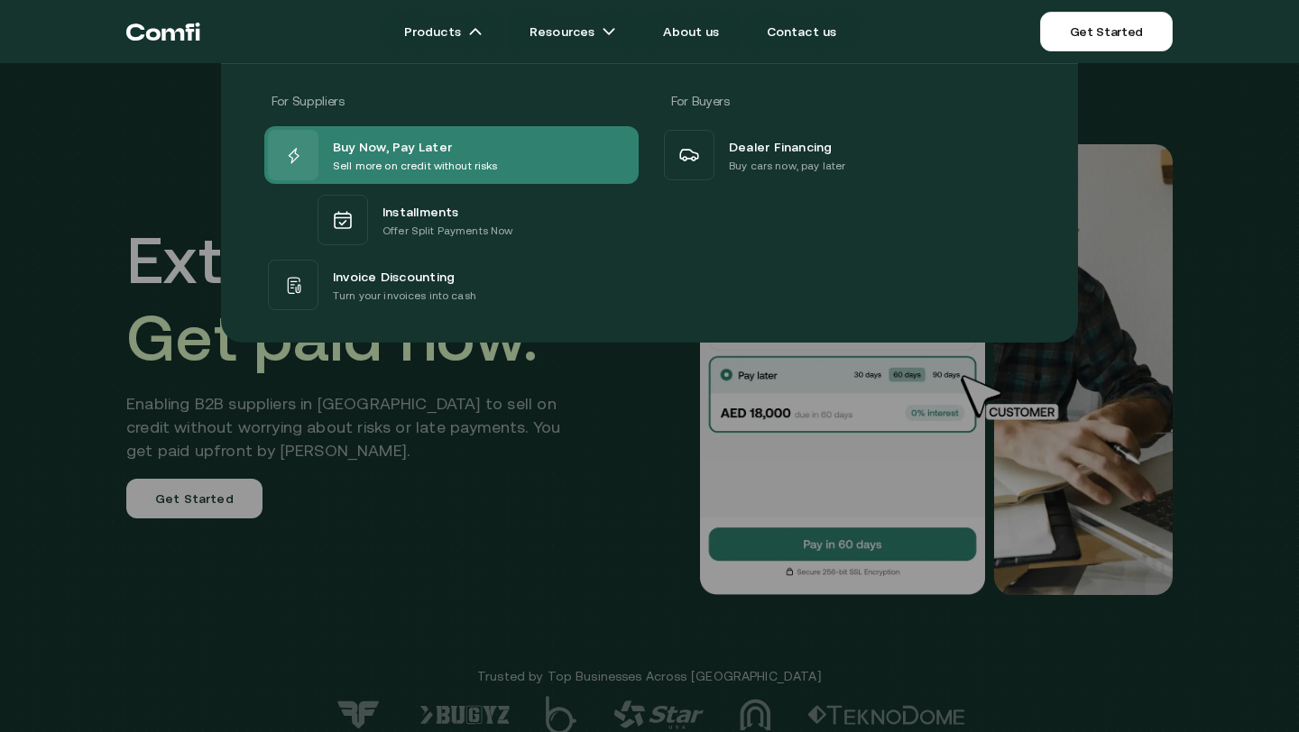
click at [387, 161] on p "Sell more on credit without risks" at bounding box center [415, 166] width 165 height 18
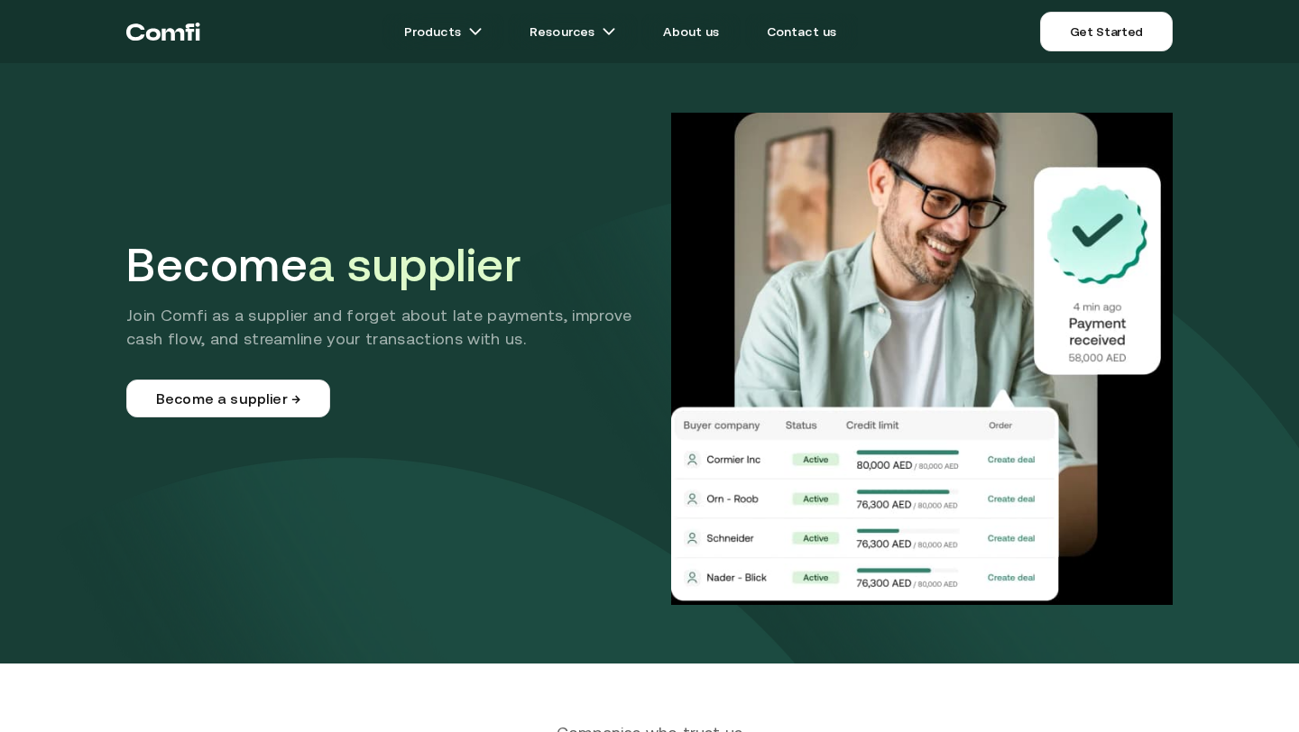
click at [387, 161] on div "Become a supplier Join Comfi as a supplier and forget about late payments, impr…" at bounding box center [649, 359] width 1046 height 492
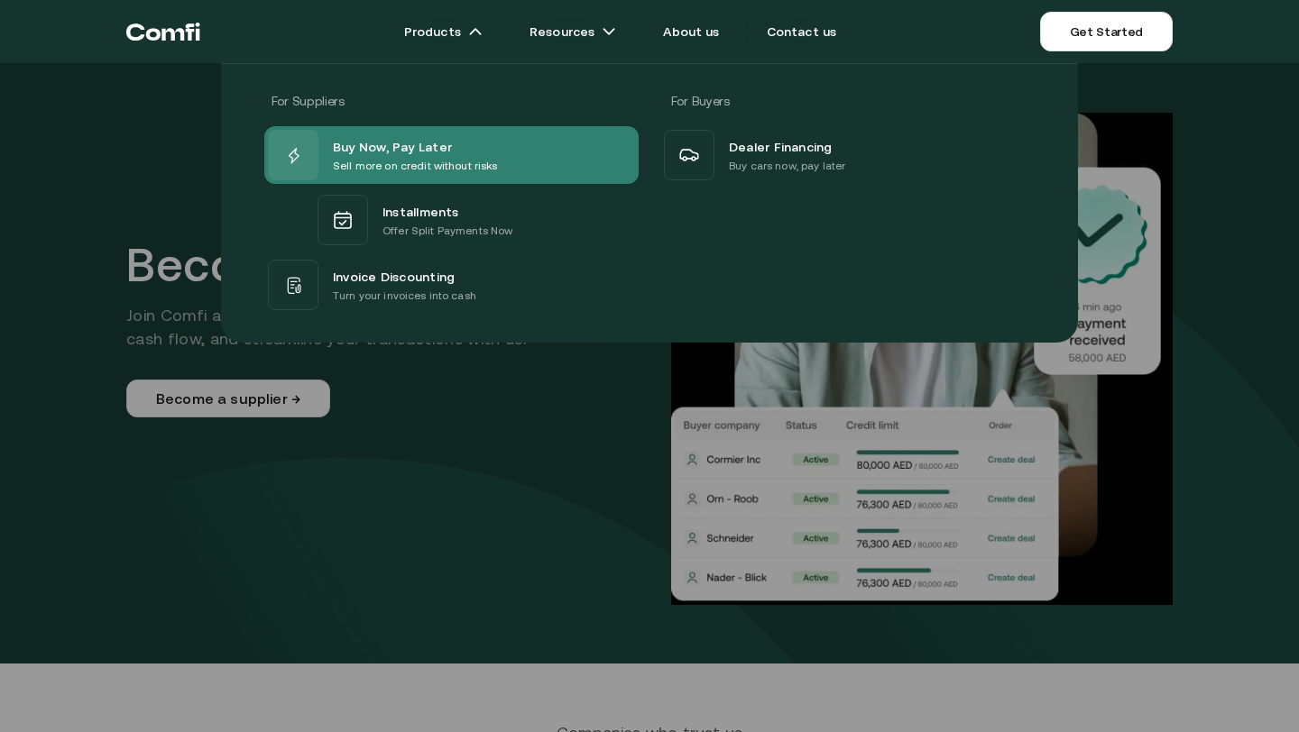
click at [422, 160] on p "Sell more on credit without risks" at bounding box center [415, 166] width 165 height 18
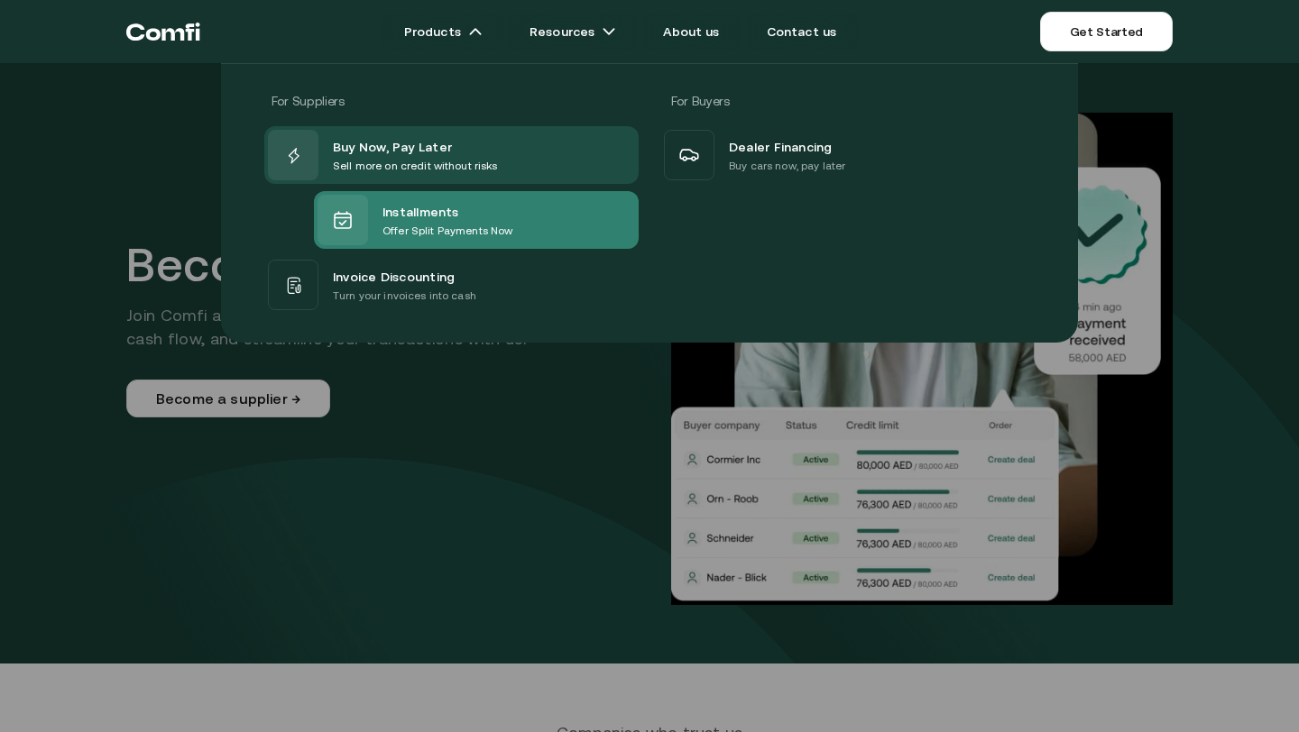
click at [404, 223] on p "Offer Split Payments Now" at bounding box center [447, 231] width 130 height 18
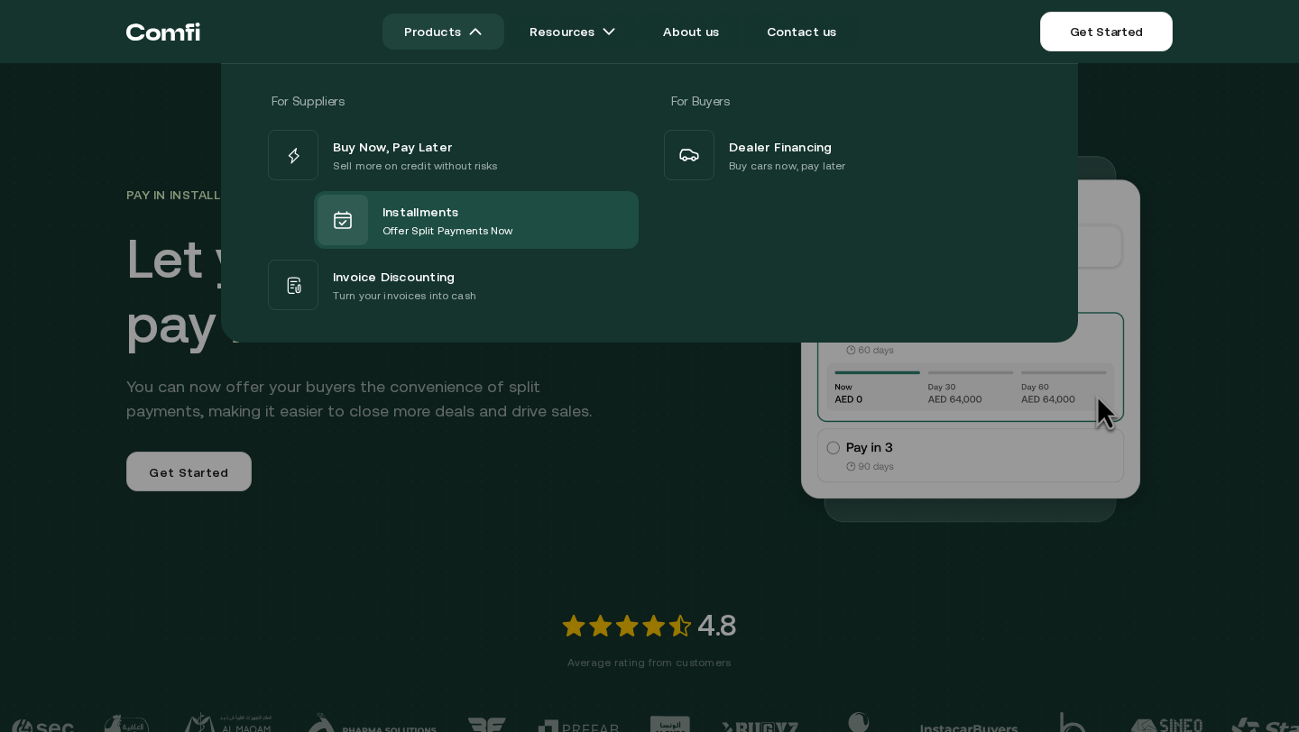
click at [480, 43] on link "Products" at bounding box center [443, 32] width 122 height 36
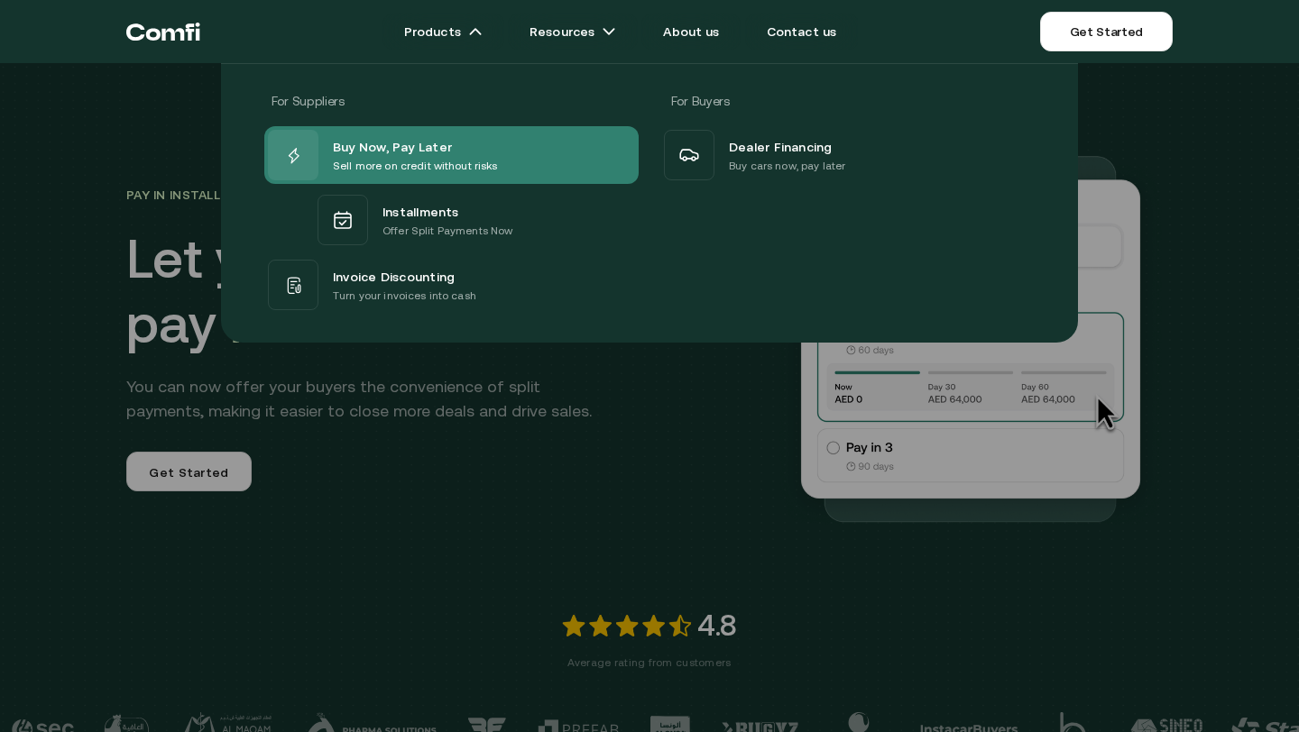
click at [413, 157] on p "Sell more on credit without risks" at bounding box center [415, 166] width 165 height 18
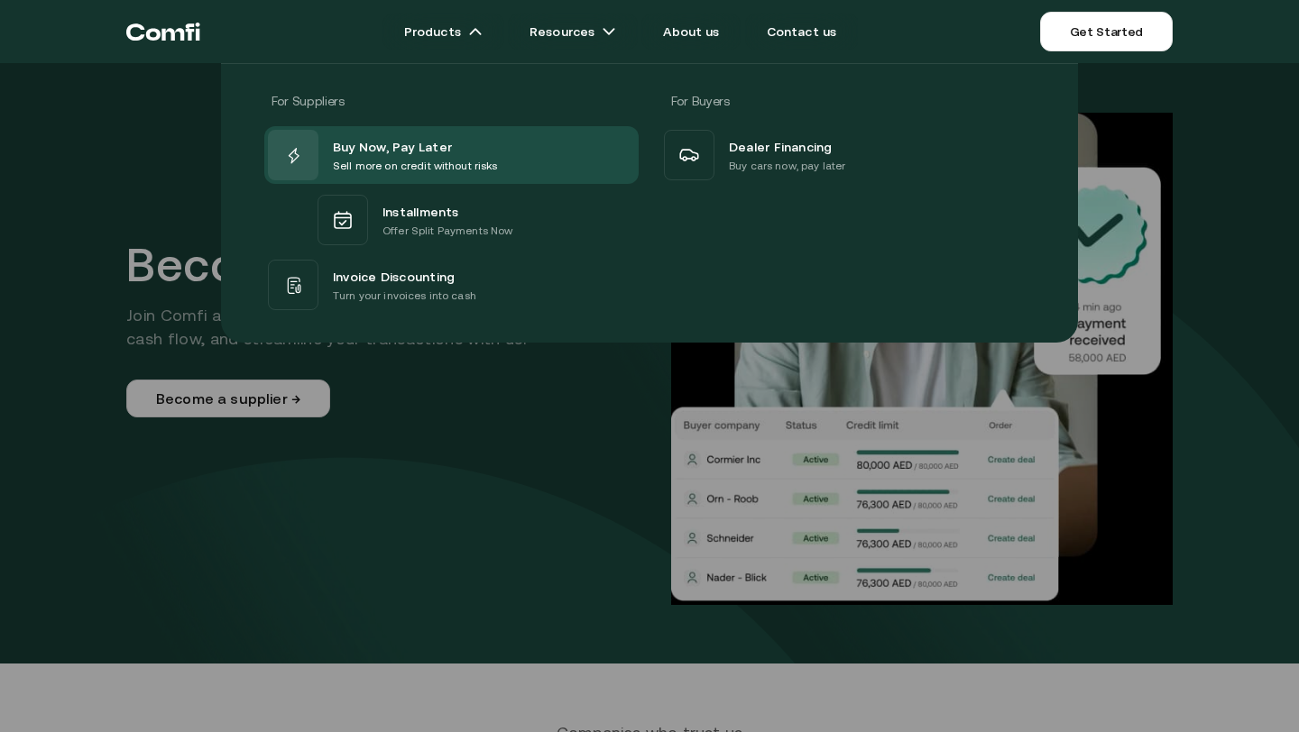
click at [331, 463] on div at bounding box center [649, 429] width 1299 height 732
click at [162, 32] on icon "Return to the top of the Comfi home page" at bounding box center [172, 34] width 23 height 13
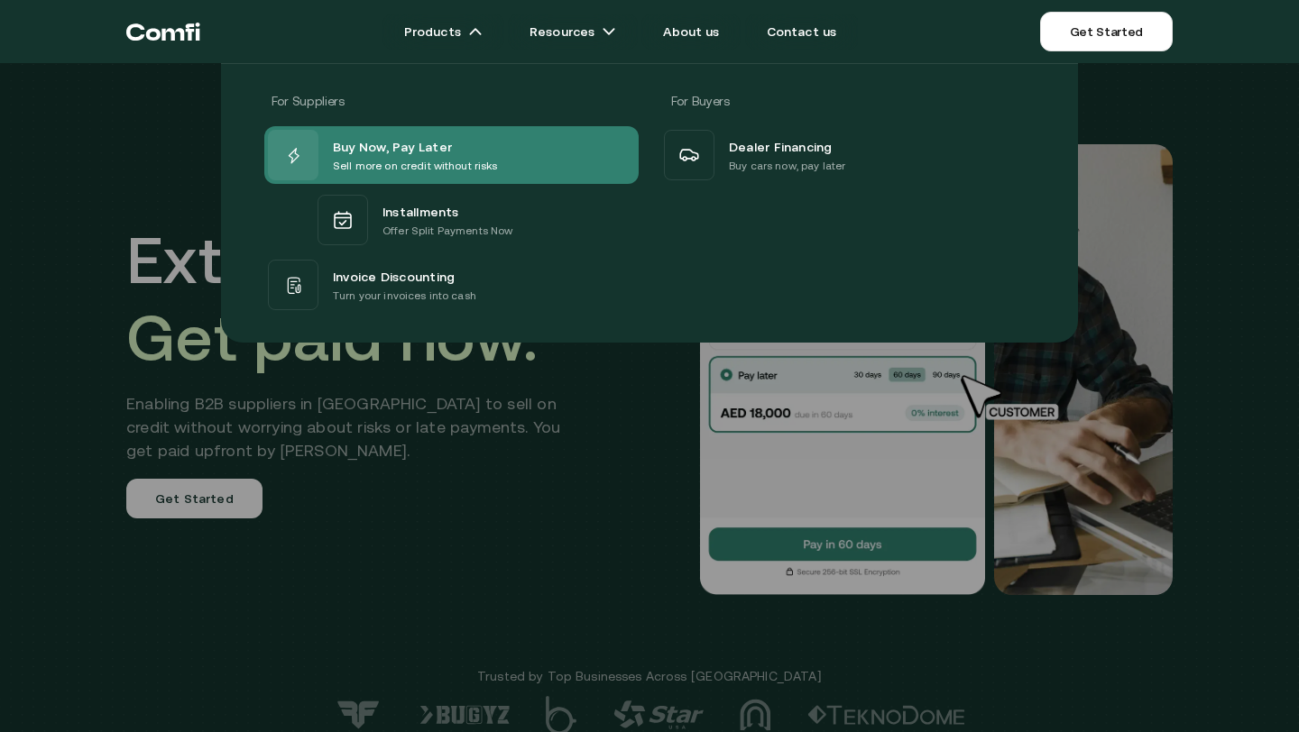
click at [400, 149] on span "Buy Now, Pay Later" at bounding box center [392, 146] width 119 height 22
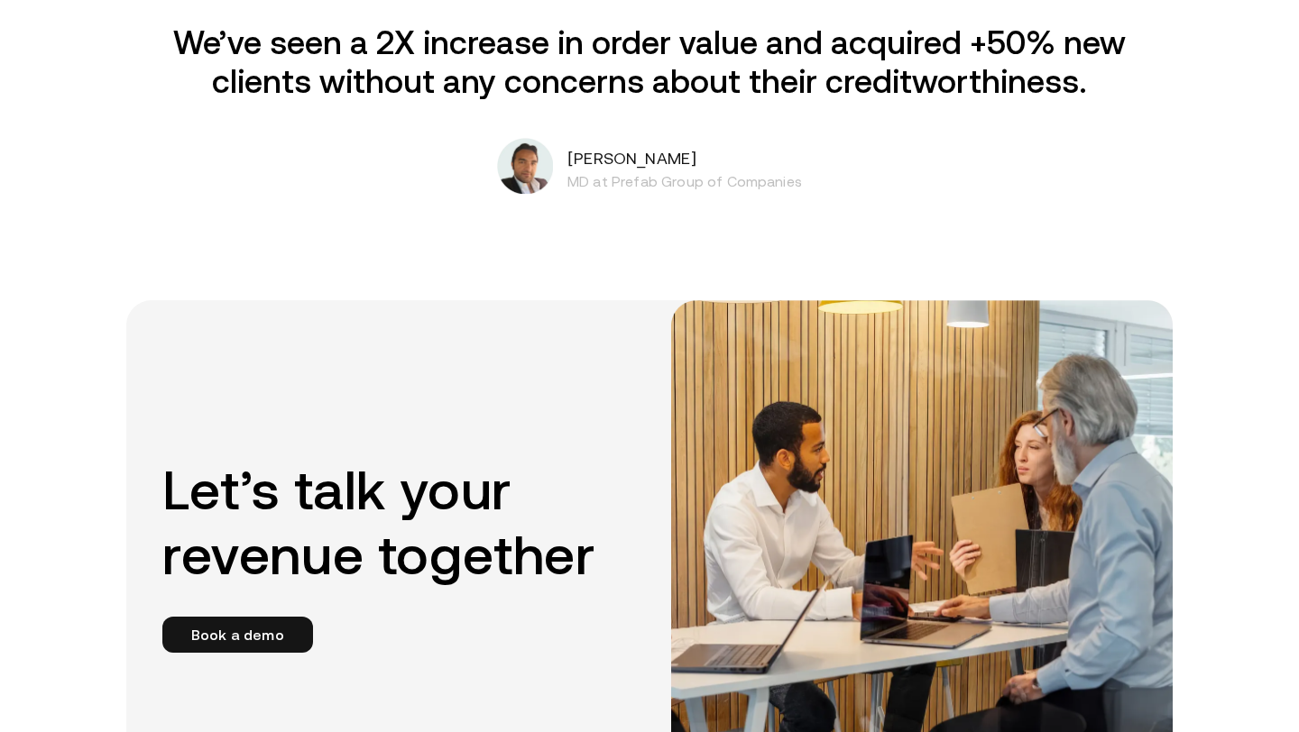
click at [347, 419] on div "Let’s talk your revenue together Book a demo" at bounding box center [649, 555] width 1046 height 510
